Goal: Task Accomplishment & Management: Use online tool/utility

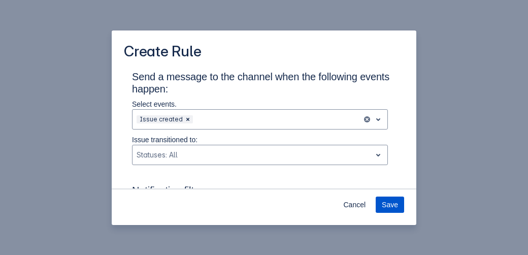
click at [386, 200] on span "Save" at bounding box center [390, 204] width 16 height 16
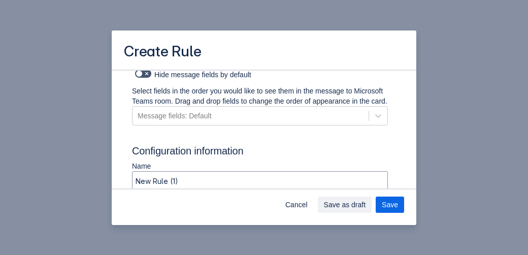
scroll to position [878, 0]
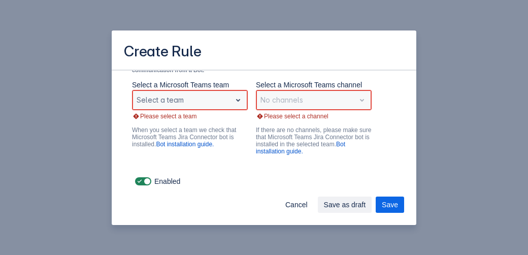
click at [199, 92] on div "Select a team" at bounding box center [182, 100] width 98 height 16
click at [166, 79] on div "Validation" at bounding box center [190, 81] width 116 height 16
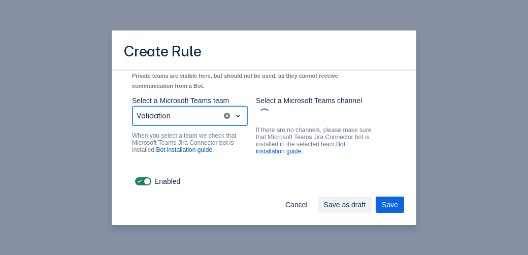
scroll to position [863, 0]
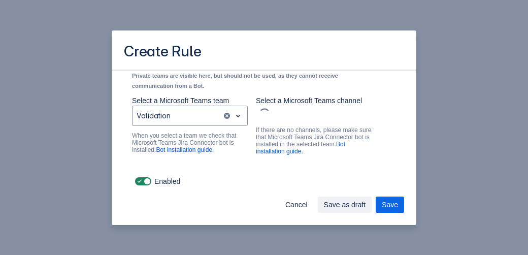
click at [292, 116] on div "Scrollable content" at bounding box center [313, 114] width 111 height 12
click at [296, 116] on div "Scrollable content" at bounding box center [313, 114] width 111 height 12
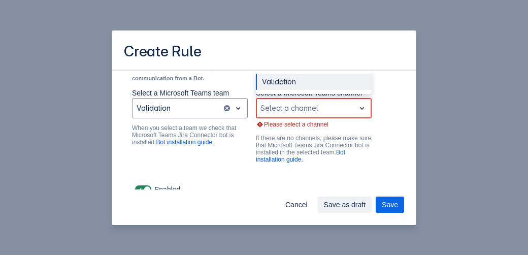
click at [287, 114] on div "Scrollable content" at bounding box center [305, 108] width 90 height 12
click at [278, 88] on div "Validation" at bounding box center [314, 82] width 116 height 16
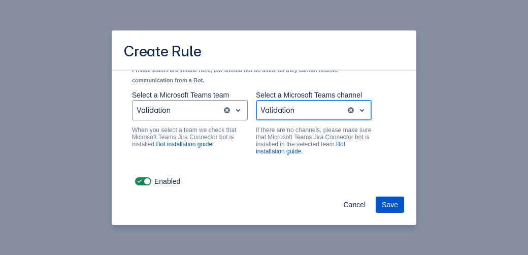
click at [393, 209] on span "Save" at bounding box center [390, 204] width 16 height 16
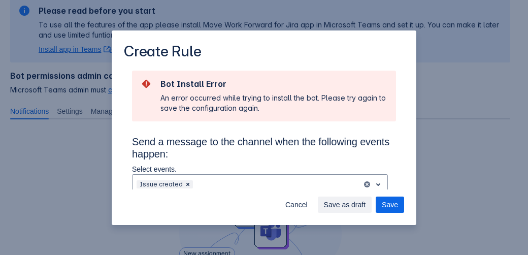
scroll to position [192, 0]
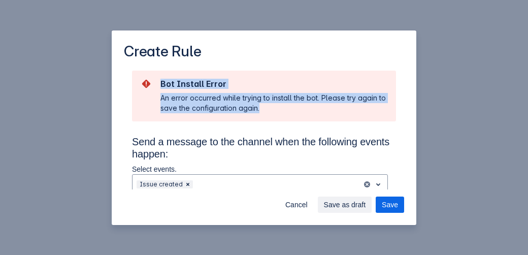
drag, startPoint x: 160, startPoint y: 83, endPoint x: 277, endPoint y: 106, distance: 119.6
click at [277, 106] on div "Bot Install Error An error occurred while trying to install the bot. Please try…" at bounding box center [264, 96] width 248 height 35
copy div "Bot Install Error An error occurred while trying to install the bot. Please try…"
click at [277, 106] on div "An error occurred while trying to install the bot. Please try again to save the…" at bounding box center [273, 103] width 227 height 20
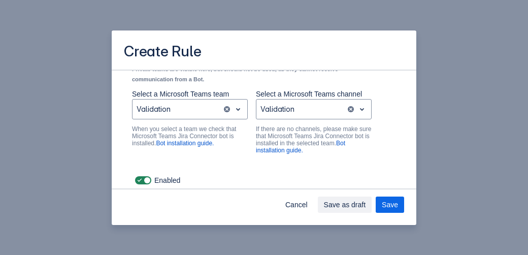
scroll to position [933, 0]
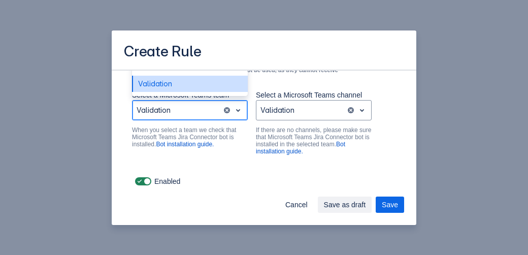
click at [178, 109] on div "Scrollable content" at bounding box center [178, 110] width 82 height 12
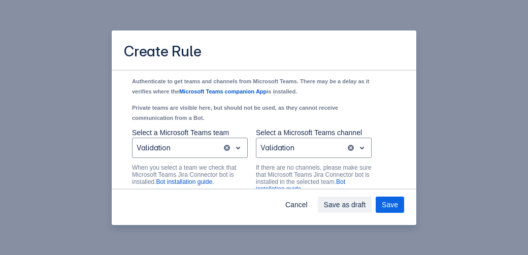
scroll to position [885, 0]
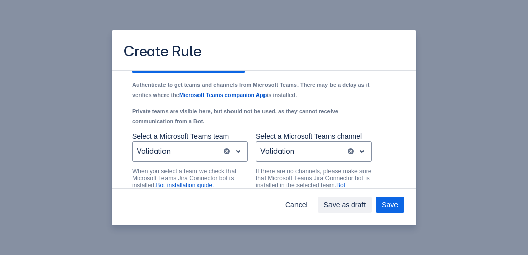
click at [293, 225] on div "Create Rule Bot Install Error An error occurred while trying to install the bot…" at bounding box center [264, 127] width 528 height 255
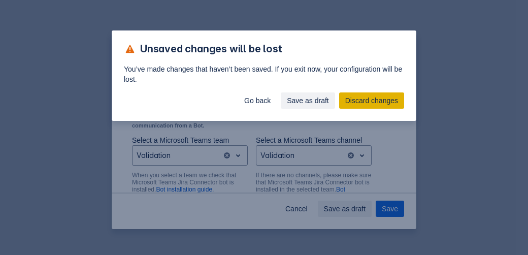
click at [345, 100] on button "Discard changes" at bounding box center [371, 100] width 65 height 16
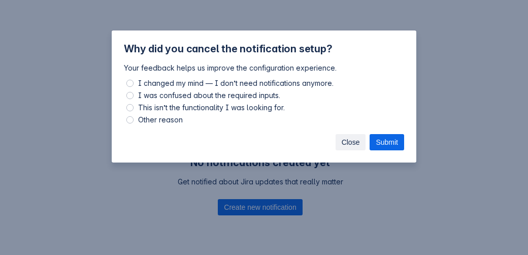
click at [352, 145] on span "Close" at bounding box center [351, 142] width 18 height 16
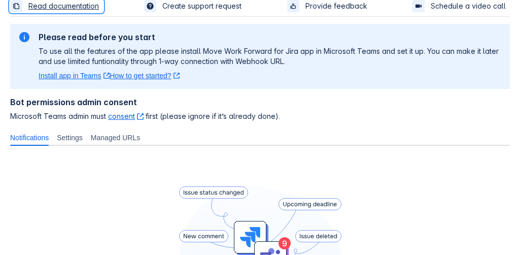
scroll to position [32, 0]
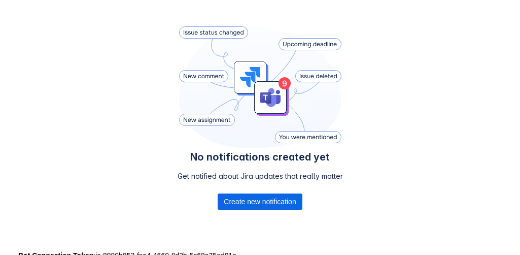
scroll to position [201, 0]
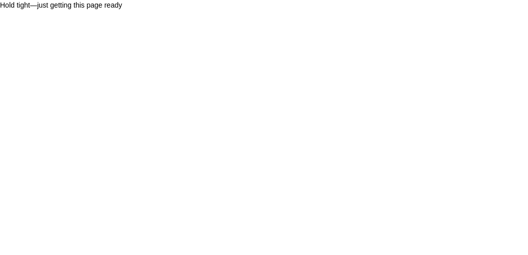
click at [524, 83] on body "Hold tight—just getting this page ready" at bounding box center [264, 127] width 528 height 255
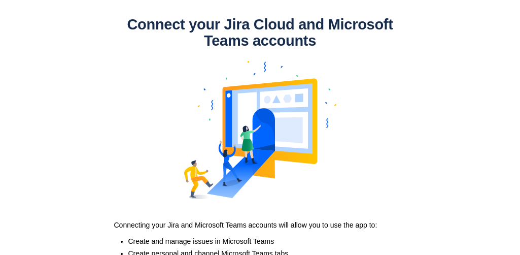
click at [441, 142] on body "Connect your Jira Cloud and Microsoft Teams accounts Connecting your Jira and M…" at bounding box center [260, 127] width 520 height 255
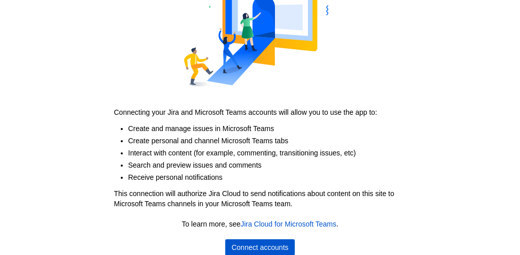
click at [255, 248] on span "Connect accounts" at bounding box center [260, 247] width 57 height 16
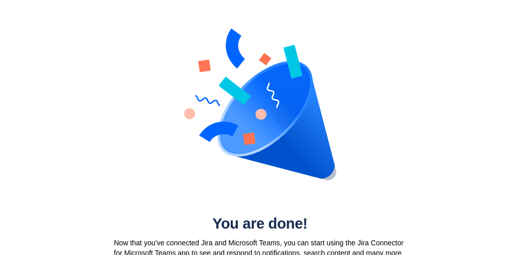
scroll to position [18, 0]
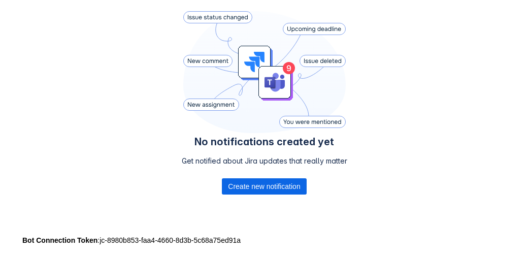
scroll to position [227, 0]
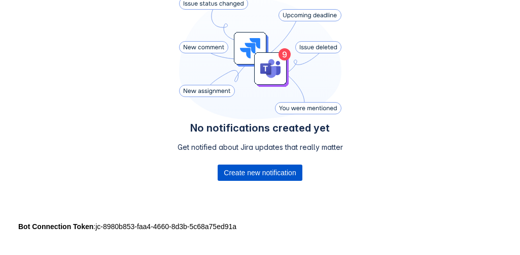
click at [280, 170] on span "Create new notification" at bounding box center [260, 172] width 72 height 16
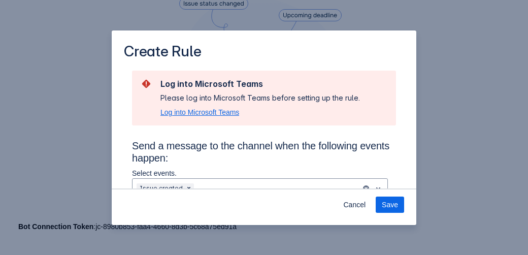
click at [225, 112] on span "Log into Microsoft Teams" at bounding box center [199, 112] width 79 height 10
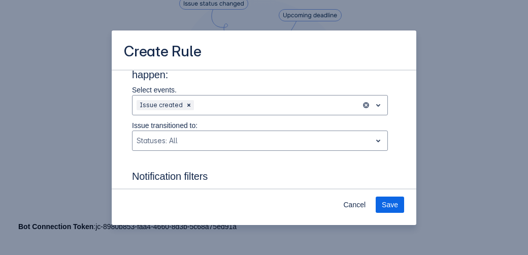
scroll to position [31, 0]
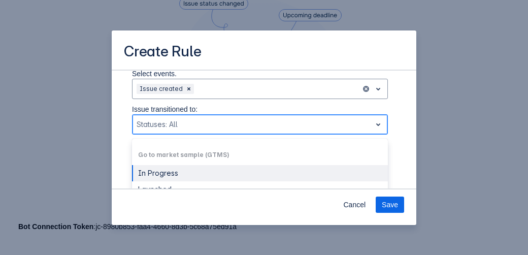
click at [183, 124] on div "Scrollable content" at bounding box center [252, 124] width 230 height 12
click at [183, 171] on div "In Progress" at bounding box center [260, 173] width 256 height 16
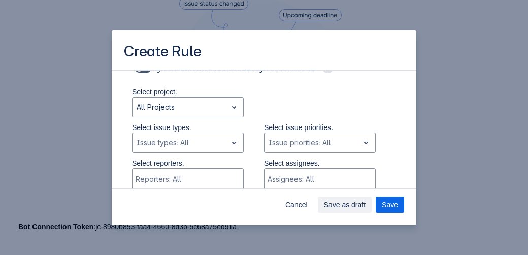
scroll to position [191, 0]
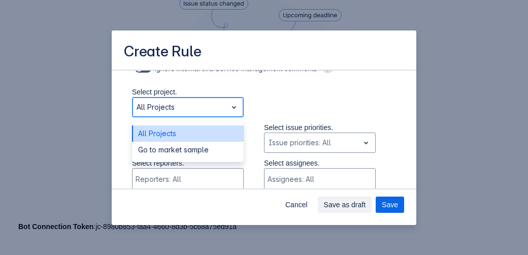
click at [228, 108] on span "open" at bounding box center [234, 107] width 12 height 12
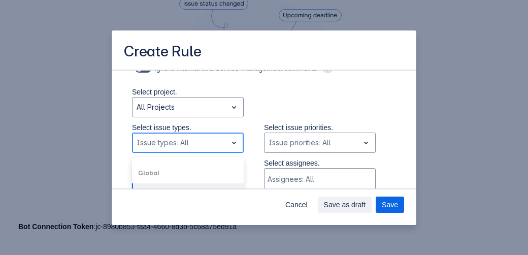
click at [215, 144] on div "Scrollable content" at bounding box center [180, 143] width 86 height 12
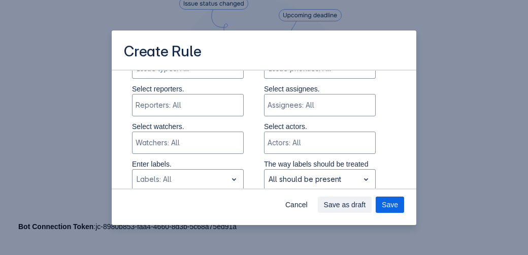
scroll to position [252, 0]
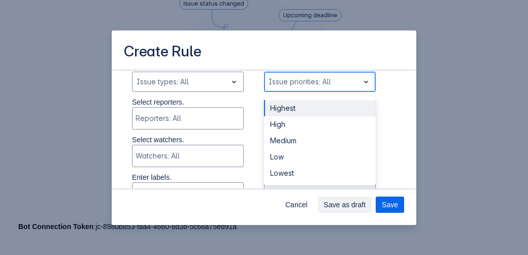
click at [285, 78] on div "Scrollable content" at bounding box center [312, 82] width 86 height 12
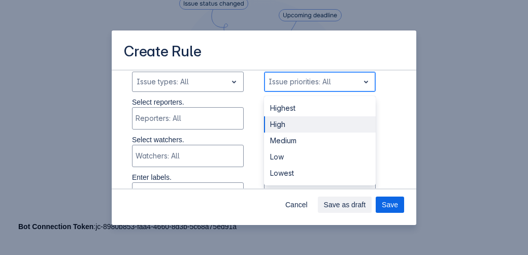
click at [286, 122] on div "High" at bounding box center [320, 124] width 112 height 16
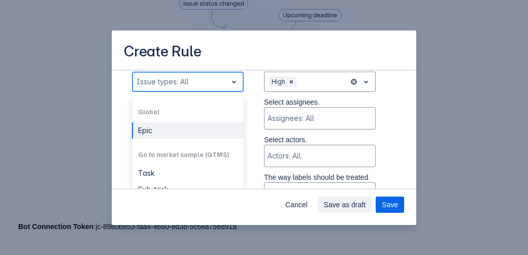
click at [212, 79] on div "Scrollable content" at bounding box center [180, 82] width 86 height 12
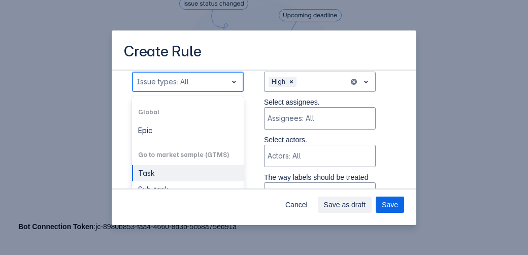
click at [172, 175] on div "Task" at bounding box center [188, 173] width 112 height 16
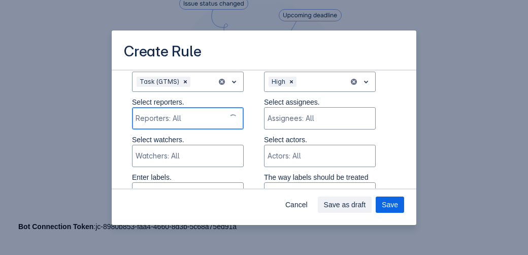
click at [175, 120] on div "Scrollable content" at bounding box center [179, 118] width 86 height 10
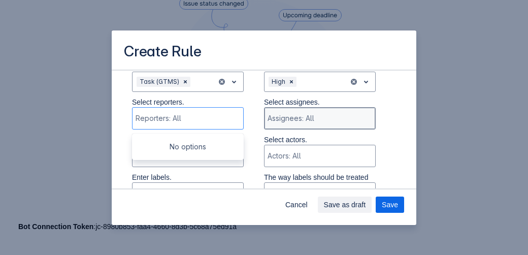
click at [268, 118] on div "Scrollable content" at bounding box center [319, 118] width 103 height 10
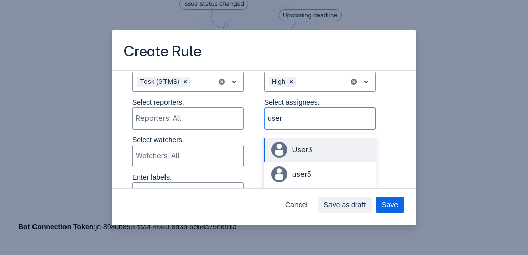
type input "user4"
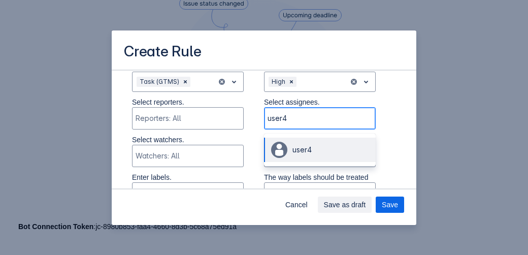
click at [297, 150] on span "user4" at bounding box center [301, 149] width 19 height 9
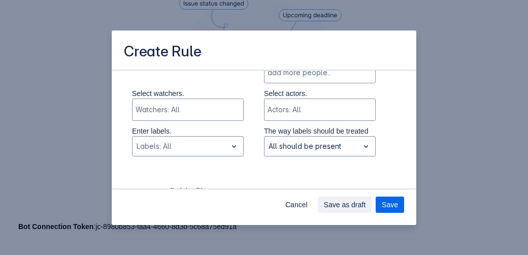
scroll to position [321, 0]
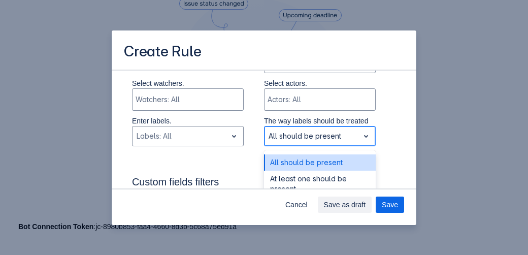
click at [285, 141] on div "Scrollable content" at bounding box center [312, 136] width 86 height 12
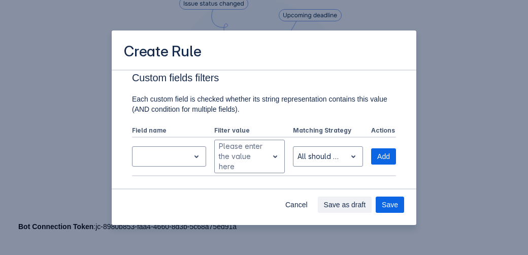
scroll to position [466, 0]
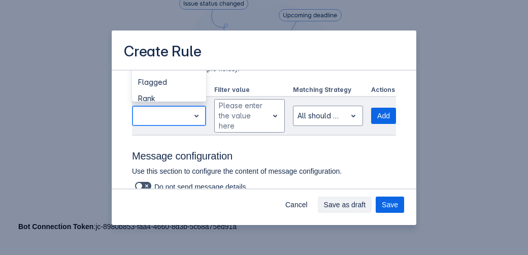
click at [183, 113] on div "Scrollable content" at bounding box center [161, 116] width 57 height 16
click at [167, 88] on div "Start date" at bounding box center [169, 90] width 74 height 16
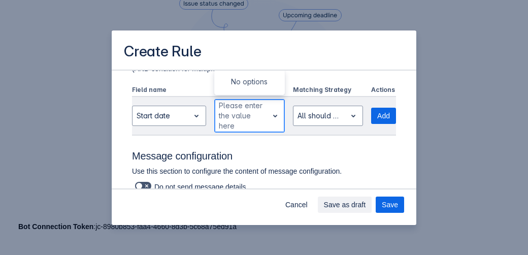
click at [236, 120] on div "Scrollable content" at bounding box center [241, 116] width 45 height 12
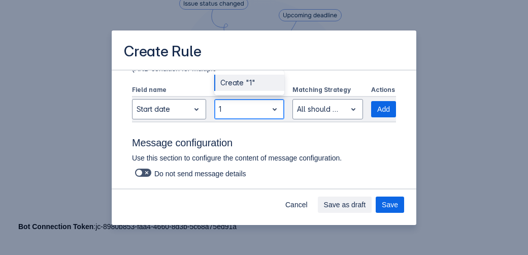
type input "10"
click at [239, 80] on div "Create "10"" at bounding box center [249, 83] width 70 height 16
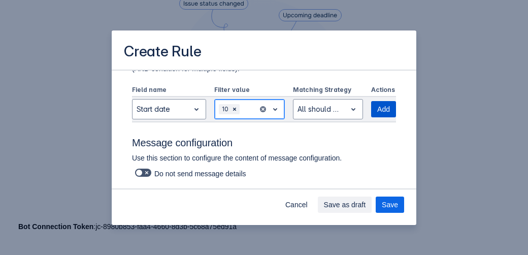
click at [378, 105] on span "Add" at bounding box center [383, 109] width 13 height 16
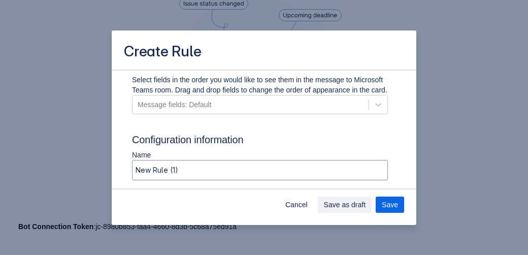
scroll to position [642, 0]
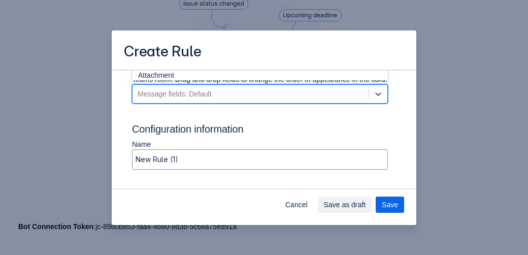
click at [265, 102] on div "Message fields: Default" at bounding box center [251, 94] width 236 height 16
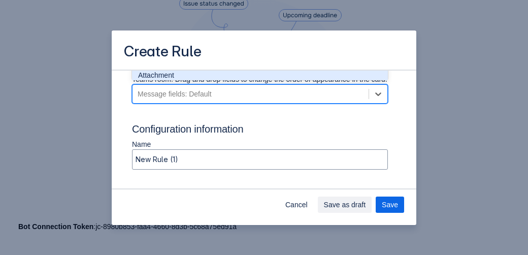
click at [184, 84] on div "Attachment" at bounding box center [260, 75] width 256 height 18
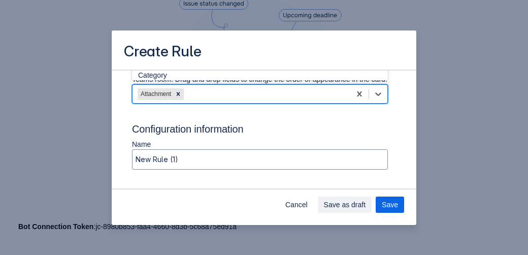
click at [209, 102] on div "Attachment" at bounding box center [242, 94] width 218 height 16
click at [151, 66] on div "Assignee" at bounding box center [260, 57] width 256 height 18
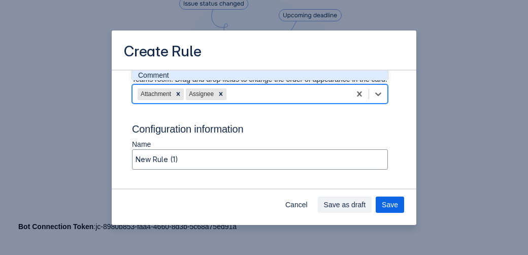
drag, startPoint x: 259, startPoint y: 106, endPoint x: 154, endPoint y: 86, distance: 106.5
click at [154, 86] on div "option Assignee, selected. option Comment focused, 7 of 67. 65 results availabl…" at bounding box center [260, 93] width 256 height 19
click at [154, 84] on div "Comment" at bounding box center [260, 75] width 256 height 18
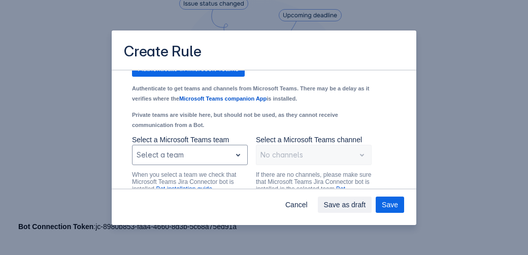
scroll to position [841, 0]
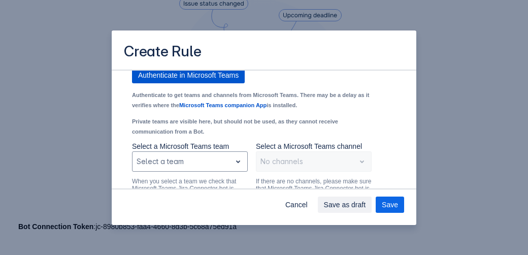
click at [215, 83] on span "Authenticate in Microsoft Teams" at bounding box center [188, 75] width 101 height 16
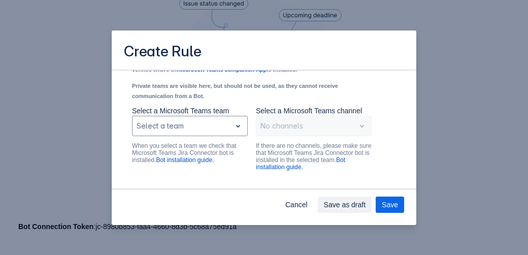
scroll to position [887, 0]
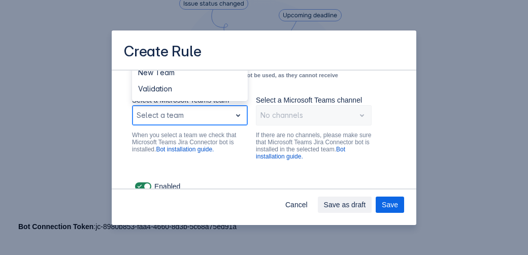
click at [209, 121] on div "Scrollable content" at bounding box center [182, 115] width 90 height 12
click at [166, 97] on div "Validation" at bounding box center [190, 89] width 116 height 16
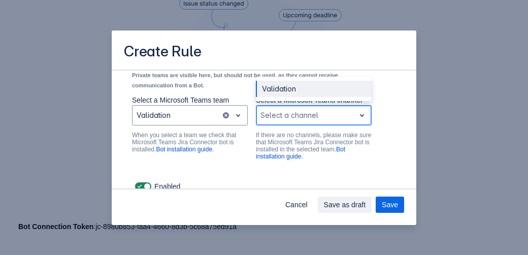
click at [290, 121] on div "Scrollable content" at bounding box center [305, 115] width 90 height 12
click at [279, 97] on div "Validation" at bounding box center [314, 89] width 116 height 16
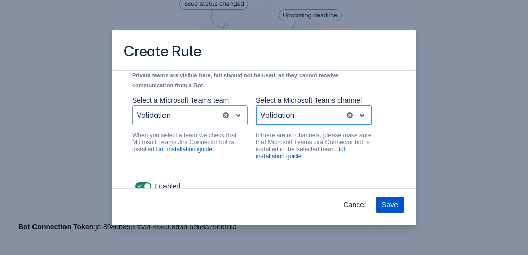
click at [391, 205] on span "Save" at bounding box center [390, 204] width 16 height 16
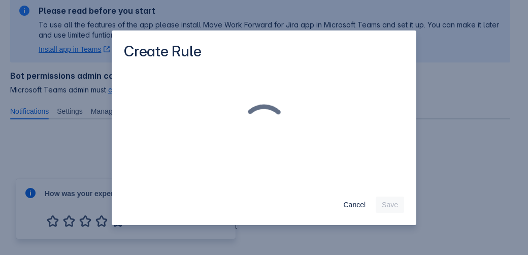
scroll to position [227, 0]
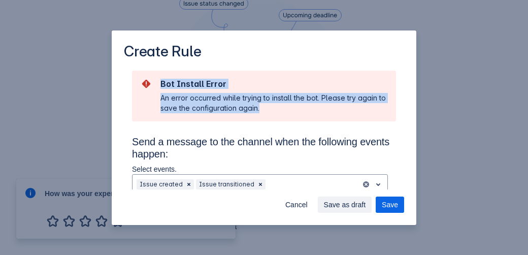
drag, startPoint x: 160, startPoint y: 85, endPoint x: 283, endPoint y: 113, distance: 126.5
click at [283, 113] on section "Bot Install Error An error occurred while trying to install the bot. Please try…" at bounding box center [264, 96] width 264 height 51
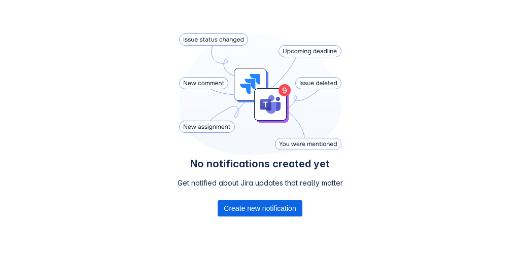
scroll to position [196, 0]
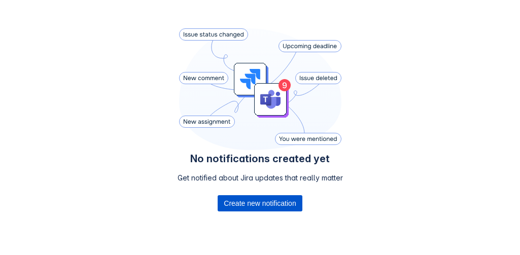
click at [252, 201] on span "Create new notification" at bounding box center [260, 203] width 72 height 16
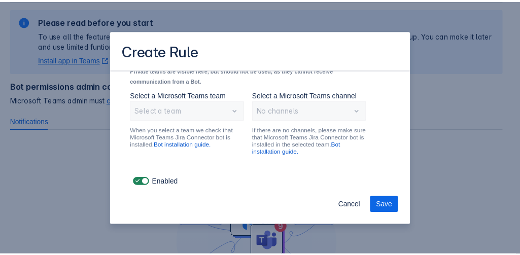
scroll to position [0, 0]
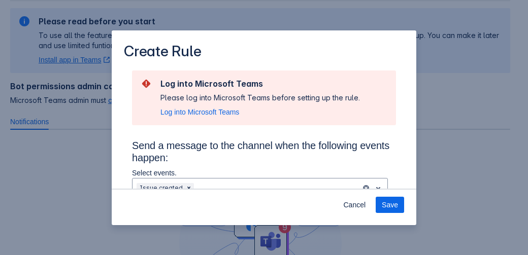
click at [459, 171] on div "Create Rule Log into Microsoft Teams Please log into Microsoft Teams before set…" at bounding box center [264, 127] width 528 height 255
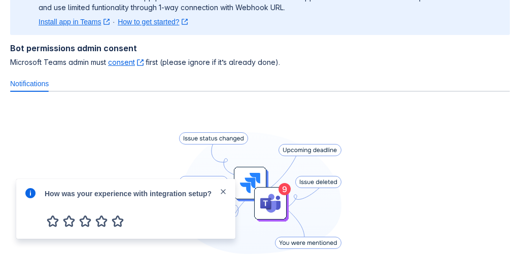
scroll to position [92, 0]
click at [120, 63] on link "consent ﻿ , (opens new window)" at bounding box center [126, 61] width 36 height 9
click at [135, 127] on div "No notifications created yet Get notified about Jira updates that really matter…" at bounding box center [260, 226] width 500 height 252
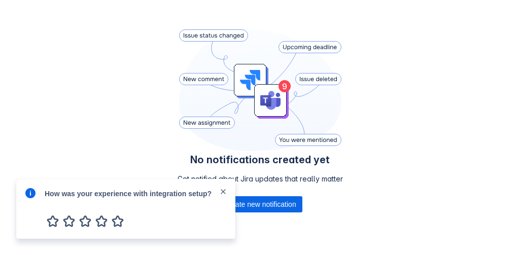
scroll to position [216, 0]
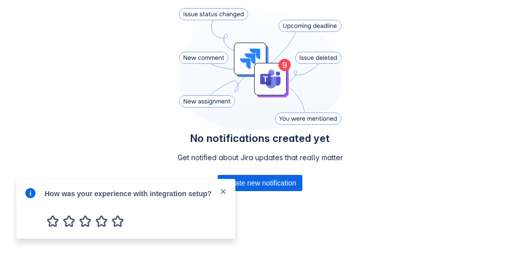
click at [222, 191] on span "close" at bounding box center [223, 192] width 8 height 8
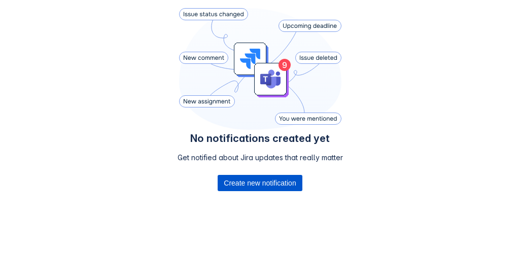
click at [255, 189] on span "Create new notification" at bounding box center [260, 183] width 72 height 16
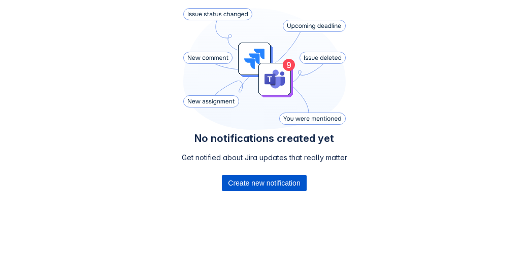
scroll to position [54, 0]
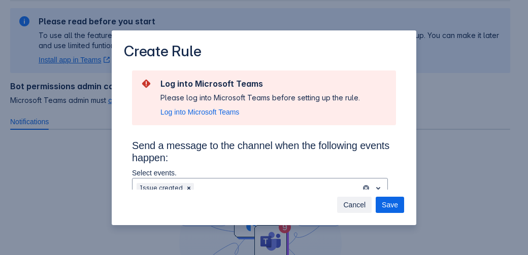
click at [358, 206] on span "Cancel" at bounding box center [354, 205] width 22 height 16
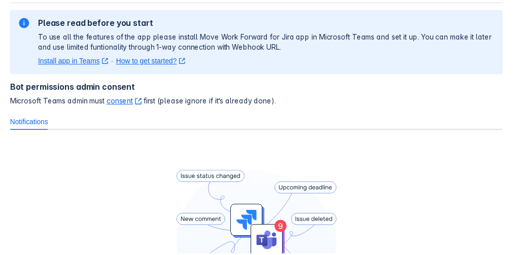
scroll to position [183, 0]
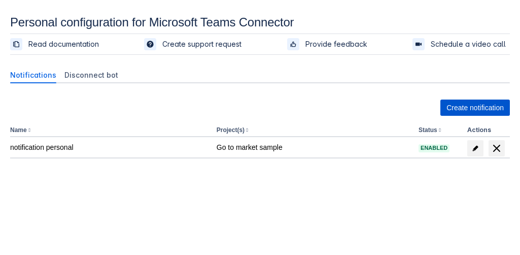
click at [453, 108] on span "Create notification" at bounding box center [475, 108] width 57 height 16
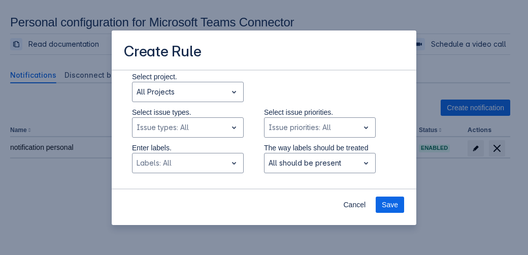
scroll to position [252, 0]
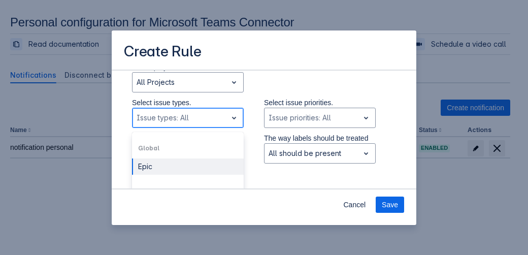
click at [216, 120] on div at bounding box center [180, 118] width 86 height 12
click at [185, 167] on div "Epic" at bounding box center [188, 166] width 112 height 16
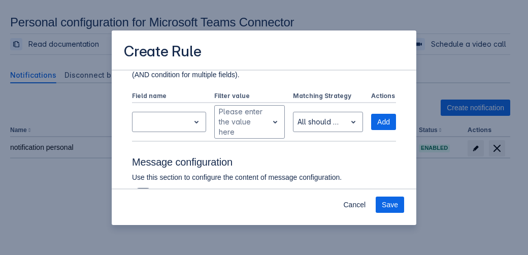
scroll to position [404, 0]
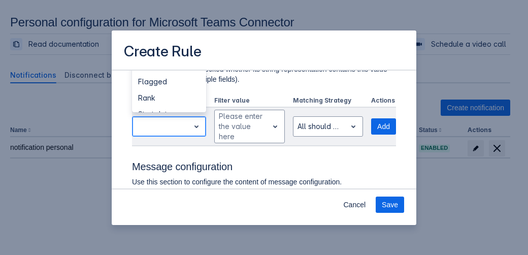
click at [167, 129] on div at bounding box center [161, 126] width 49 height 12
click at [156, 96] on div "Rank" at bounding box center [169, 98] width 74 height 16
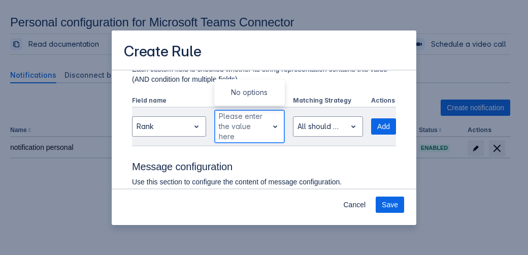
click at [249, 128] on div at bounding box center [241, 126] width 45 height 12
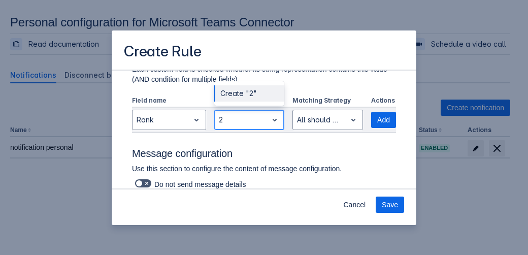
type input "20"
click at [240, 93] on div "Create "20"" at bounding box center [249, 93] width 70 height 16
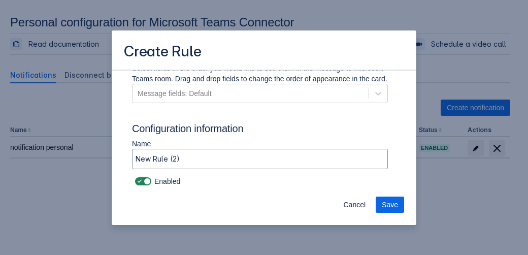
scroll to position [567, 0]
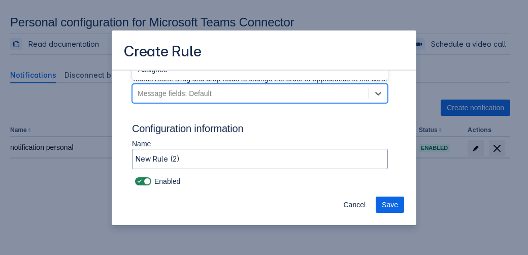
click at [314, 99] on div "Message fields: Default" at bounding box center [251, 93] width 236 height 16
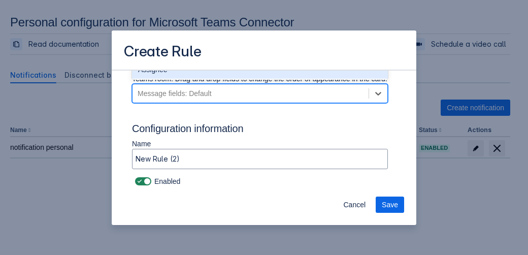
click at [196, 76] on div "Assignee" at bounding box center [260, 69] width 256 height 18
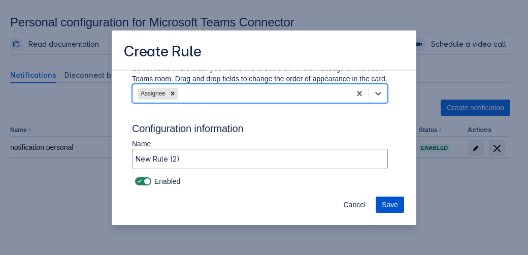
click at [386, 206] on span "Save" at bounding box center [390, 204] width 16 height 16
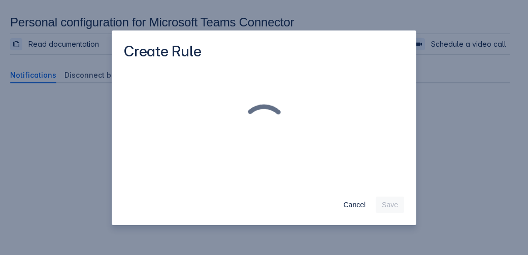
scroll to position [0, 0]
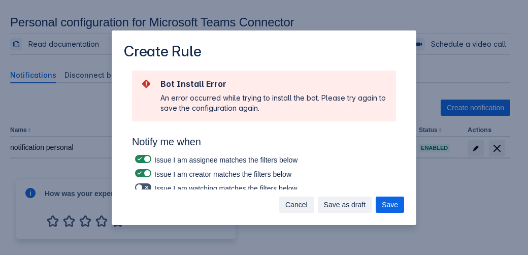
click at [297, 208] on span "Cancel" at bounding box center [296, 204] width 22 height 16
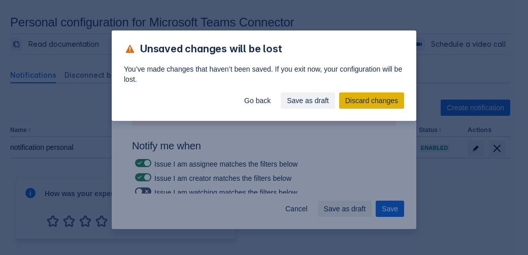
click at [378, 100] on span "Discard changes" at bounding box center [371, 100] width 53 height 16
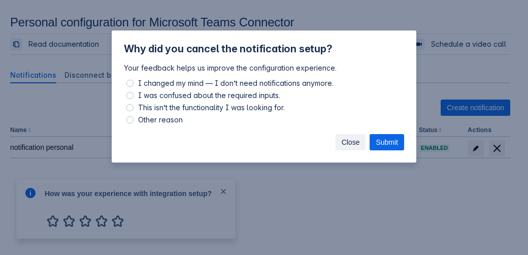
click at [343, 143] on span "Close" at bounding box center [351, 142] width 18 height 16
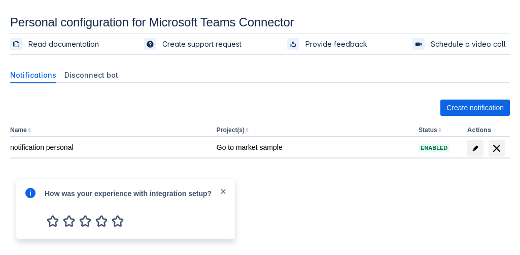
click at [223, 192] on span "close" at bounding box center [223, 191] width 8 height 8
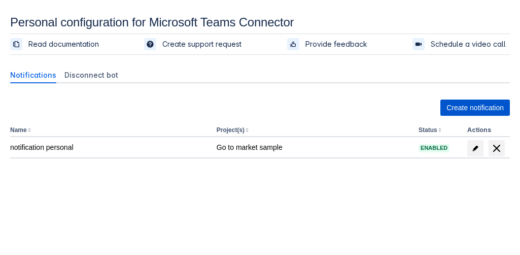
click at [469, 109] on span "Create notification" at bounding box center [475, 108] width 57 height 16
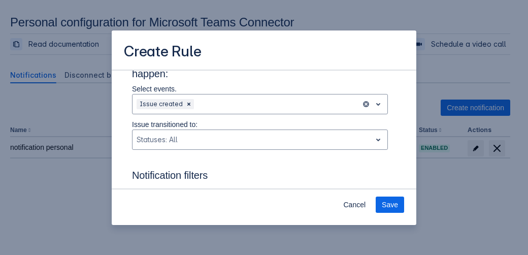
scroll to position [120, 0]
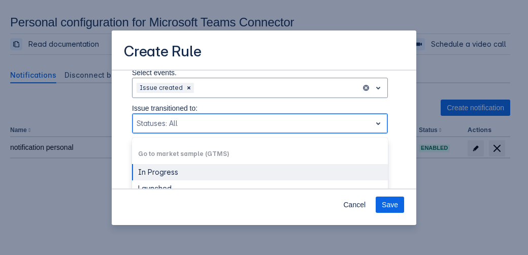
click at [193, 120] on div "Scrollable content" at bounding box center [252, 123] width 230 height 12
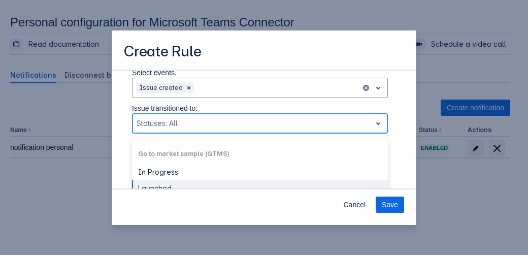
click at [192, 183] on div "Launched" at bounding box center [260, 188] width 256 height 16
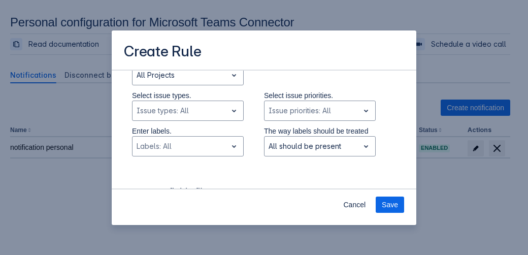
scroll to position [255, 0]
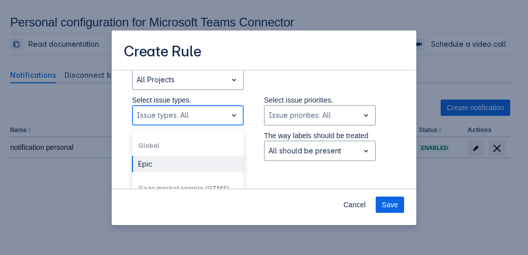
click at [200, 114] on div "Scrollable content" at bounding box center [180, 115] width 86 height 12
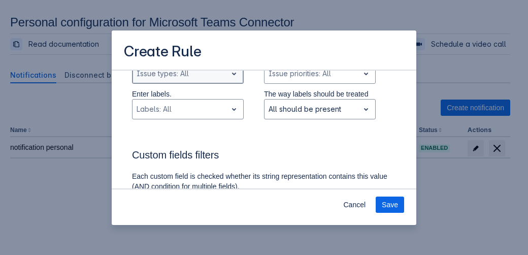
scroll to position [294, 0]
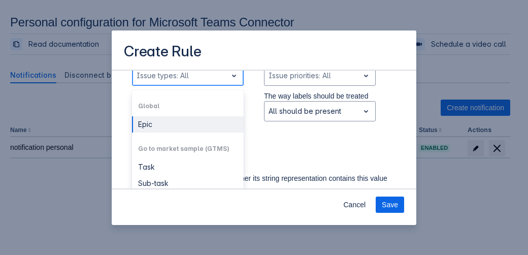
click at [209, 77] on div "Scrollable content" at bounding box center [180, 76] width 86 height 12
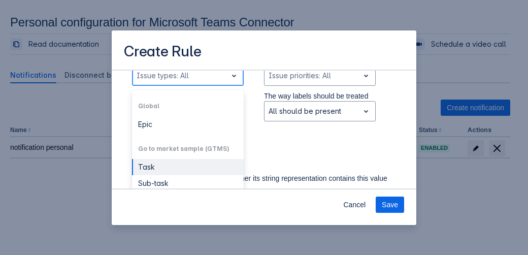
click at [185, 171] on div "Task" at bounding box center [188, 167] width 112 height 16
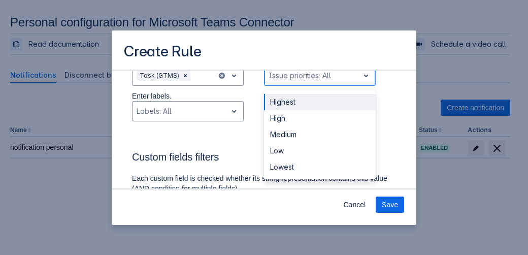
click at [310, 76] on div "Scrollable content" at bounding box center [312, 76] width 86 height 12
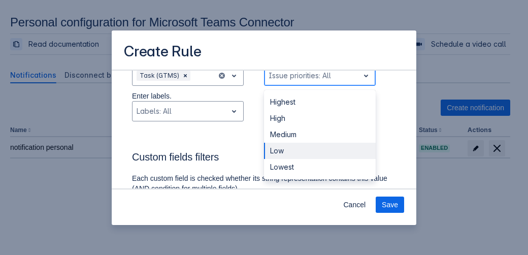
click at [294, 148] on div "Low" at bounding box center [320, 151] width 112 height 16
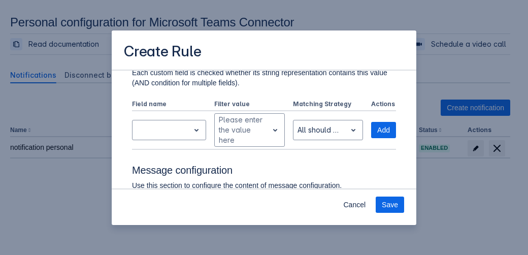
scroll to position [410, 0]
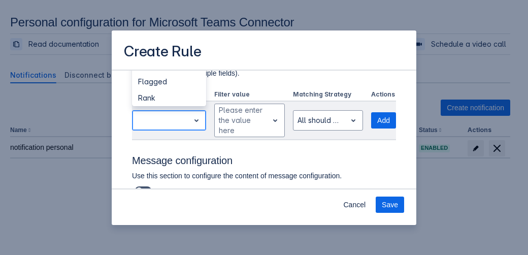
click at [173, 121] on div "Scrollable content" at bounding box center [161, 120] width 49 height 12
click at [160, 95] on div "Start date" at bounding box center [169, 94] width 74 height 16
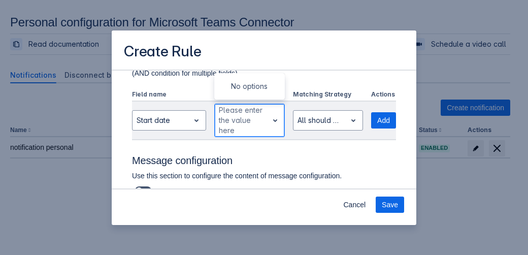
click at [229, 123] on div "Scrollable content" at bounding box center [241, 120] width 45 height 12
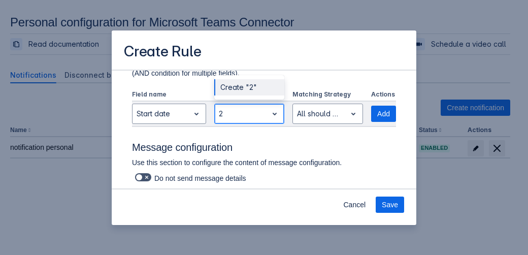
type input "20"
click at [230, 87] on div "Create "20"" at bounding box center [249, 87] width 70 height 16
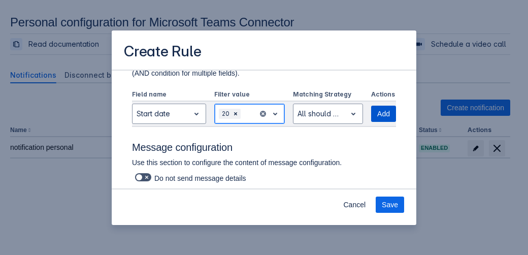
click at [377, 115] on span "Add" at bounding box center [383, 114] width 13 height 16
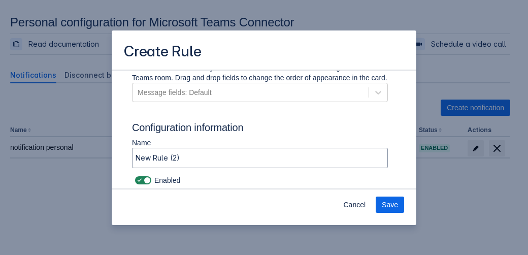
scroll to position [604, 0]
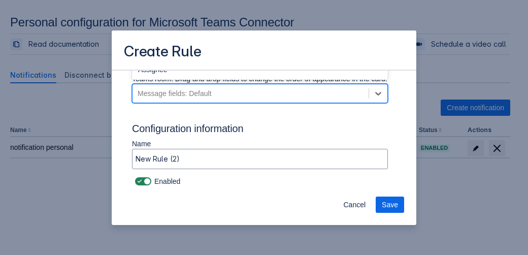
click at [270, 89] on div "Message fields: Default" at bounding box center [251, 93] width 236 height 16
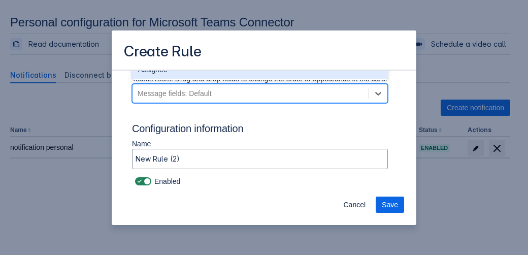
click at [175, 75] on div "Assignee" at bounding box center [260, 69] width 256 height 18
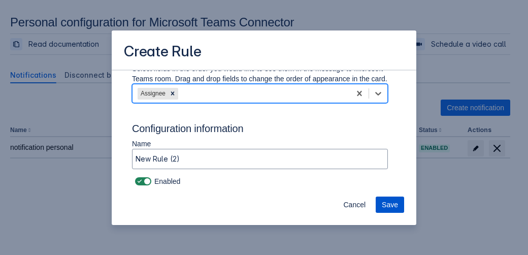
click at [386, 204] on span "Save" at bounding box center [390, 204] width 16 height 16
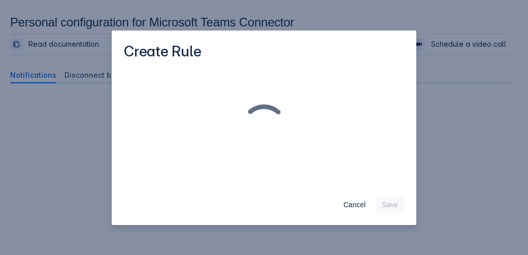
scroll to position [0, 0]
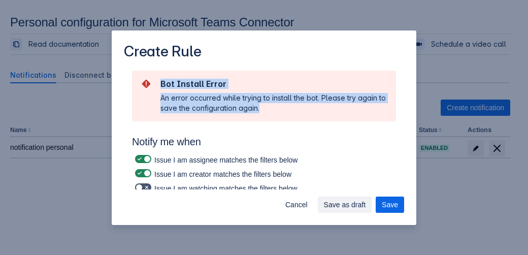
drag, startPoint x: 276, startPoint y: 108, endPoint x: 153, endPoint y: 82, distance: 125.2
click at [153, 82] on div "Bot Install Error An error occurred while trying to install the bot. Please try…" at bounding box center [264, 96] width 248 height 35
click at [304, 118] on section "Bot Install Error An error occurred while trying to install the bot. Please try…" at bounding box center [264, 96] width 264 height 51
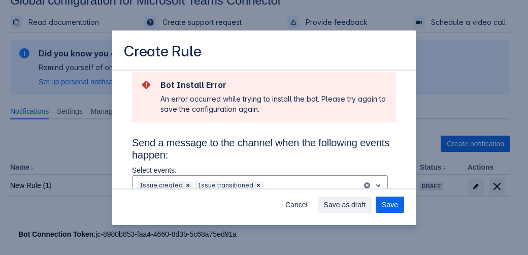
scroll to position [921, 0]
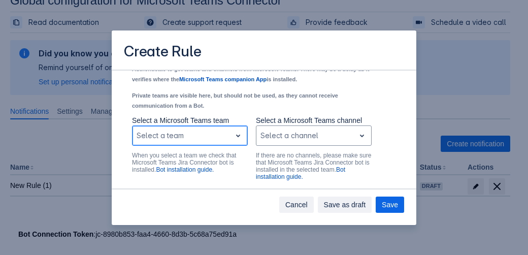
click at [306, 208] on span "Cancel" at bounding box center [296, 204] width 22 height 16
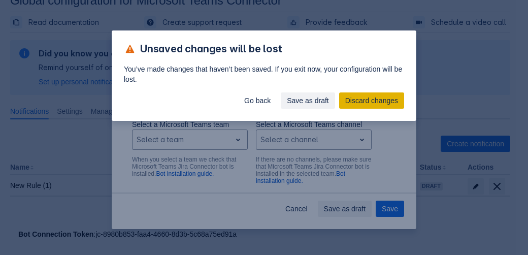
click at [367, 104] on span "Discard changes" at bounding box center [371, 100] width 53 height 16
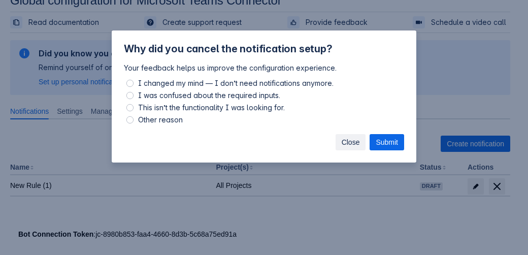
click at [352, 140] on span "Close" at bounding box center [351, 142] width 18 height 16
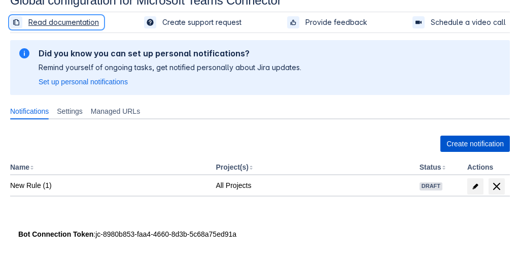
click at [467, 141] on span "Create notification" at bounding box center [475, 144] width 57 height 16
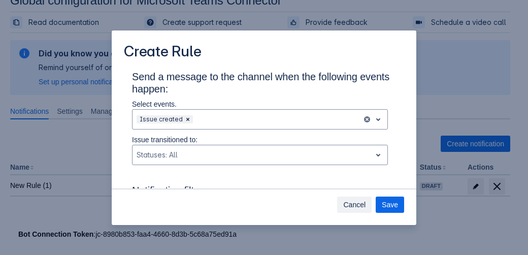
click at [354, 210] on span "Cancel" at bounding box center [354, 204] width 22 height 16
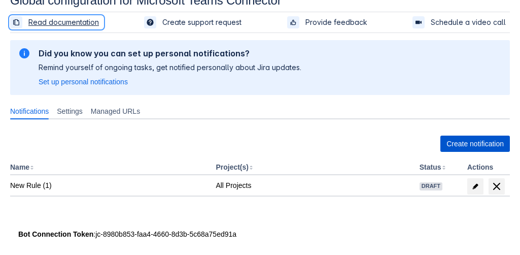
click at [447, 143] on span "Create notification" at bounding box center [475, 144] width 57 height 16
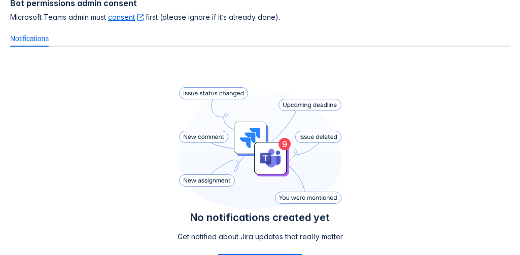
scroll to position [190, 0]
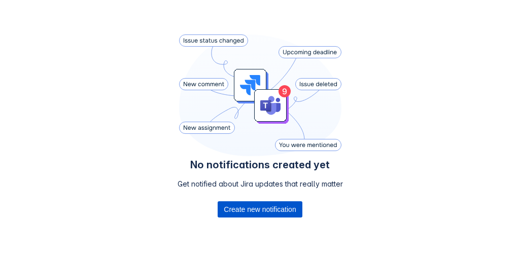
click at [274, 205] on span "Create new notification" at bounding box center [260, 210] width 72 height 16
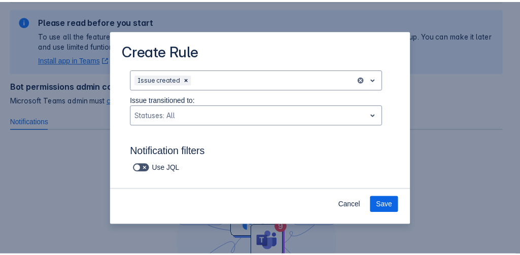
scroll to position [0, 0]
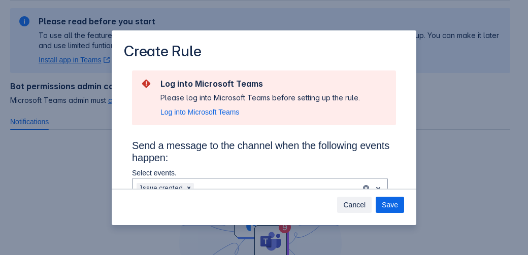
click at [355, 209] on span "Cancel" at bounding box center [354, 205] width 22 height 16
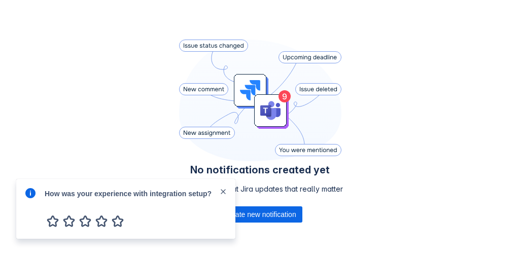
scroll to position [212, 0]
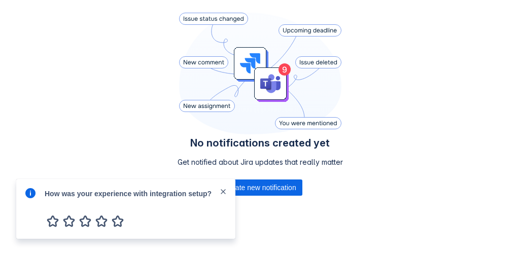
click at [221, 192] on span "close" at bounding box center [223, 192] width 8 height 8
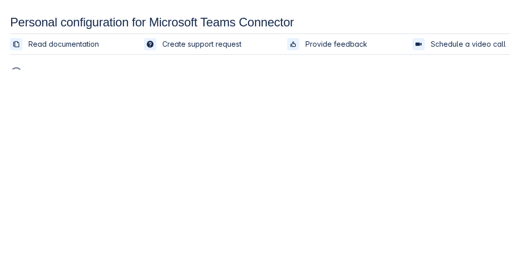
click at [304, 212] on body "Personal configuration for Microsoft Teams Connector Read documentation Create …" at bounding box center [260, 142] width 520 height 255
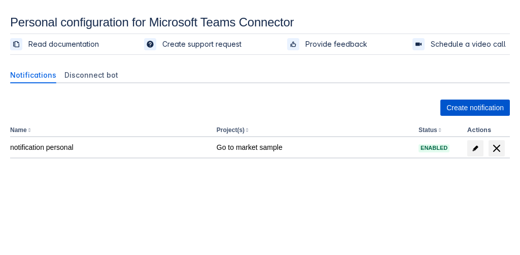
click at [466, 106] on span "Create notification" at bounding box center [475, 108] width 57 height 16
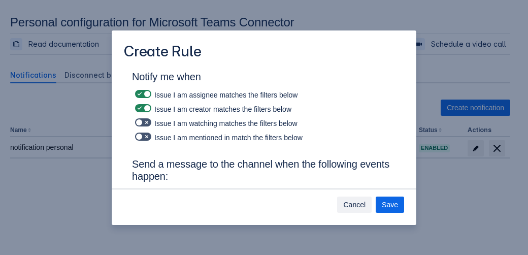
click at [357, 211] on span "Cancel" at bounding box center [354, 204] width 22 height 16
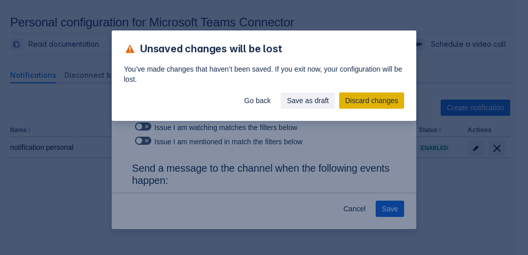
click at [355, 103] on span "Discard changes" at bounding box center [371, 100] width 53 height 16
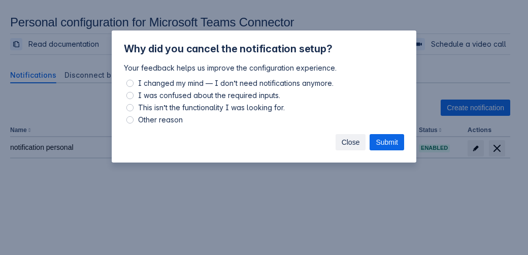
click at [352, 144] on span "Close" at bounding box center [351, 142] width 18 height 16
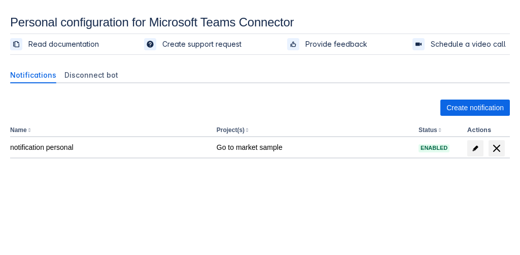
click at [200, 199] on div at bounding box center [162, 195] width 305 height 16
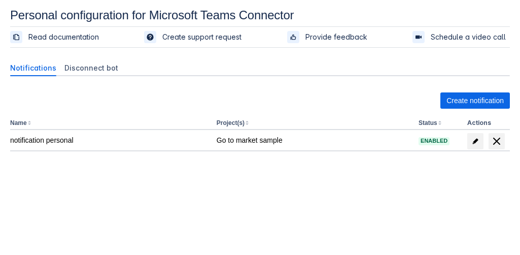
scroll to position [5, 0]
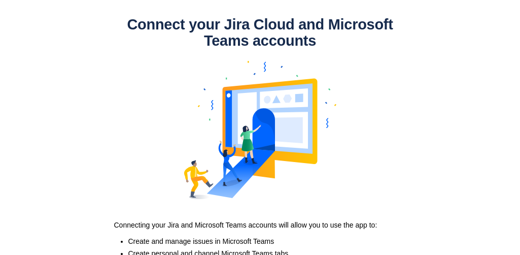
scroll to position [113, 0]
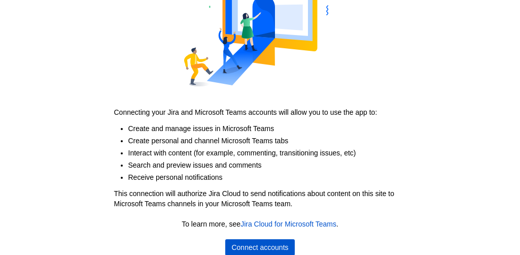
click at [272, 250] on span "Connect accounts" at bounding box center [260, 247] width 57 height 16
